Goal: Transaction & Acquisition: Subscribe to service/newsletter

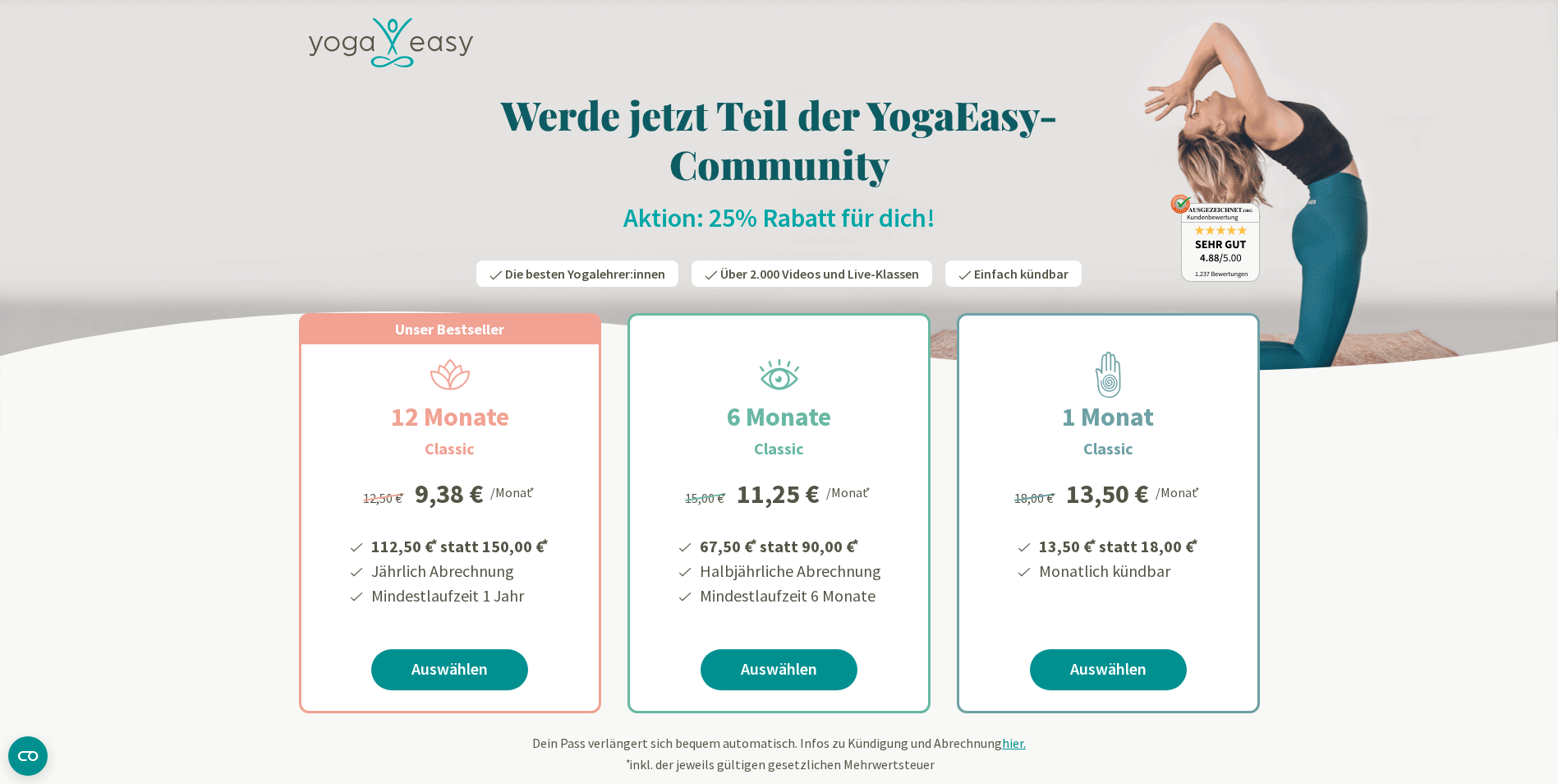
click at [404, 38] on icon at bounding box center [391, 42] width 164 height 50
click at [385, 48] on icon at bounding box center [391, 42] width 164 height 50
click at [366, 52] on icon at bounding box center [391, 42] width 164 height 50
click at [389, 44] on icon at bounding box center [391, 42] width 164 height 50
